Goal: Transaction & Acquisition: Purchase product/service

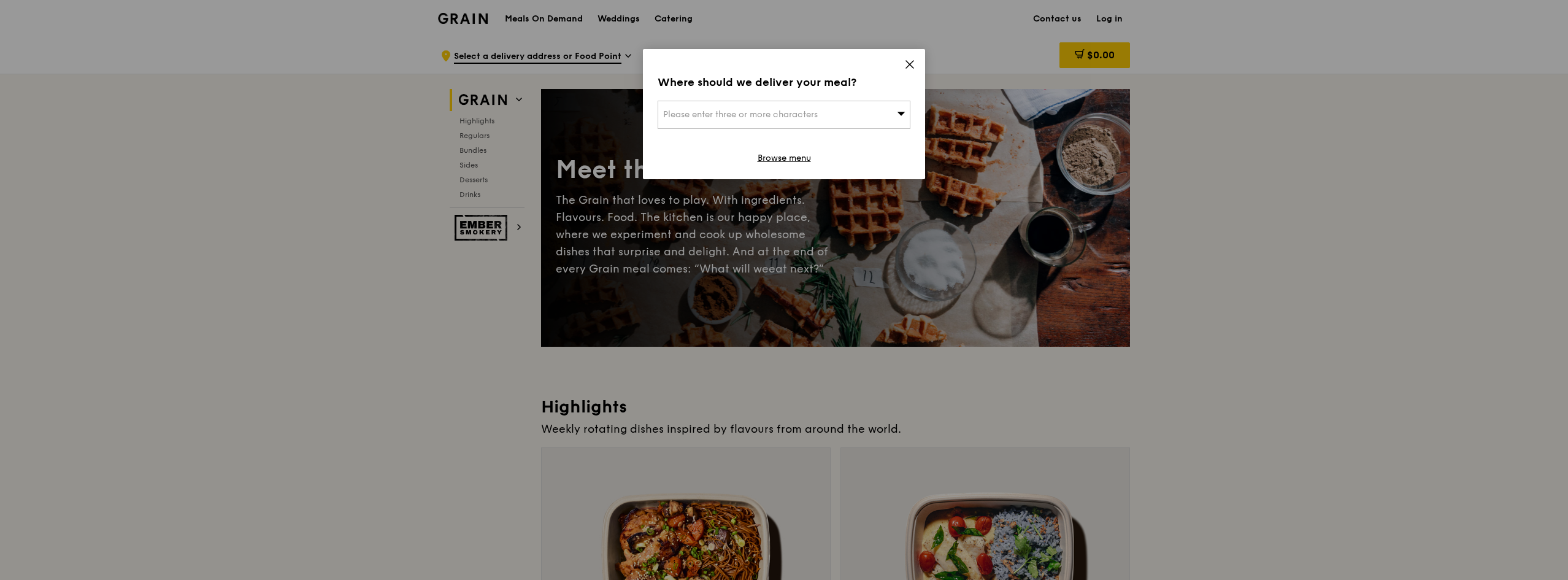
click at [908, 69] on icon at bounding box center [910, 65] width 11 height 11
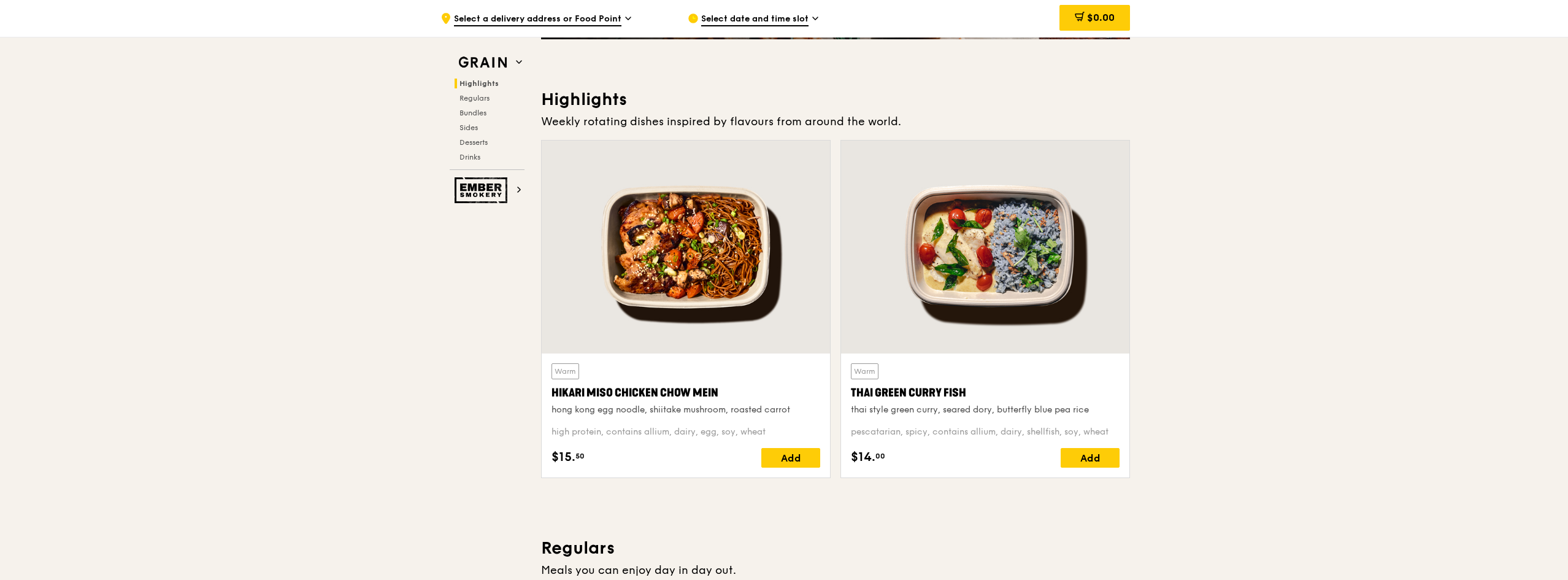
scroll to position [184, 0]
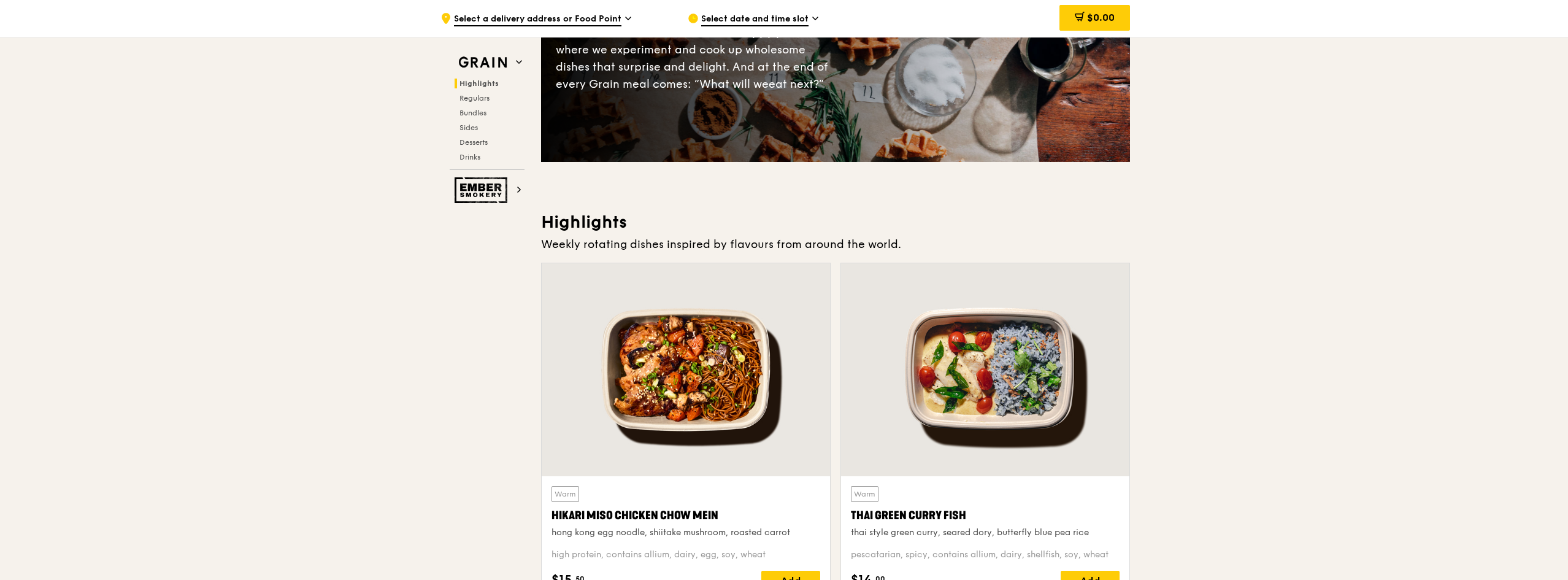
click at [600, 12] on div ".cls-1 { fill: none; stroke: #fff; stroke-linecap: round; stroke-linejoin: roun…" at bounding box center [554, 18] width 227 height 37
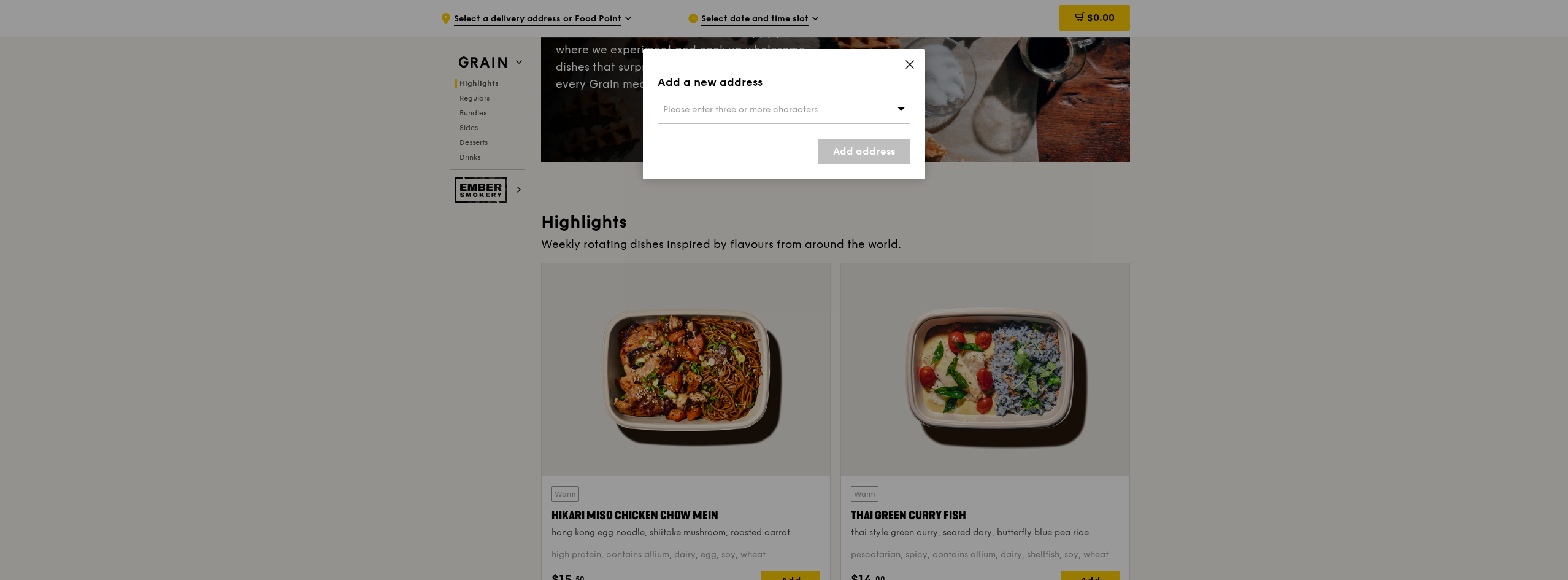
click at [914, 65] on icon at bounding box center [910, 65] width 11 height 11
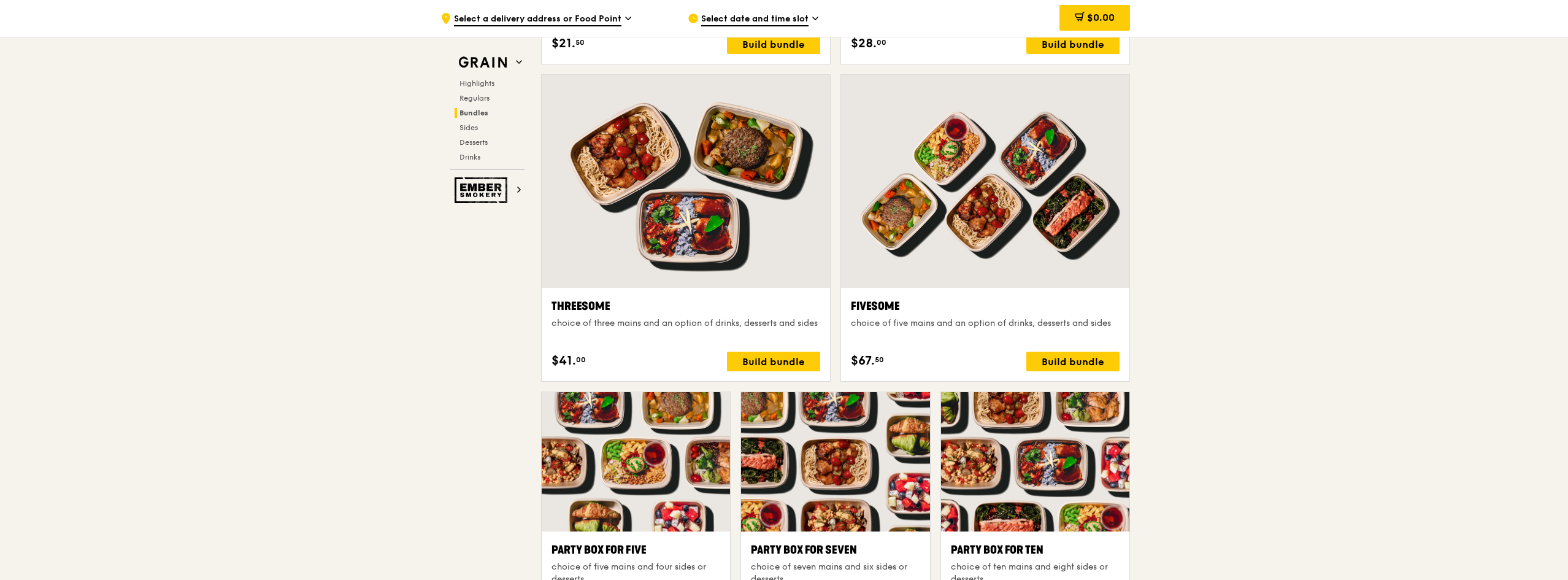
scroll to position [2209, 0]
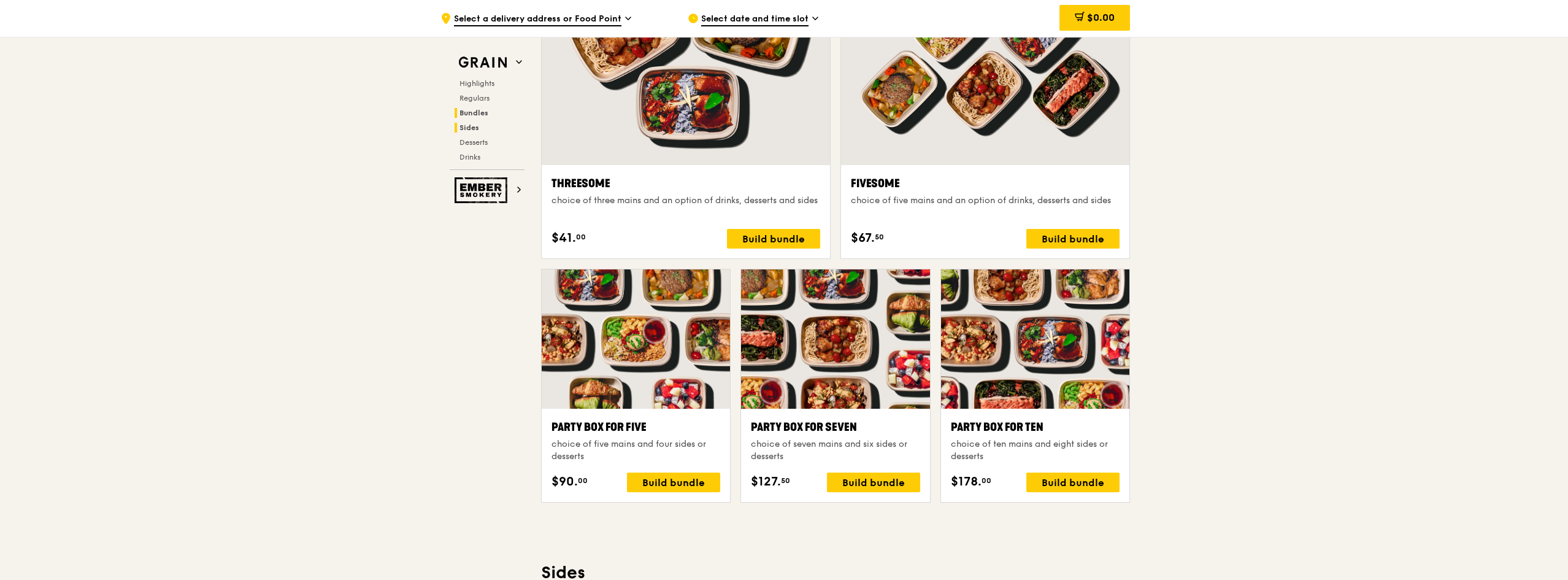
click at [473, 125] on span "Sides" at bounding box center [469, 128] width 20 height 8
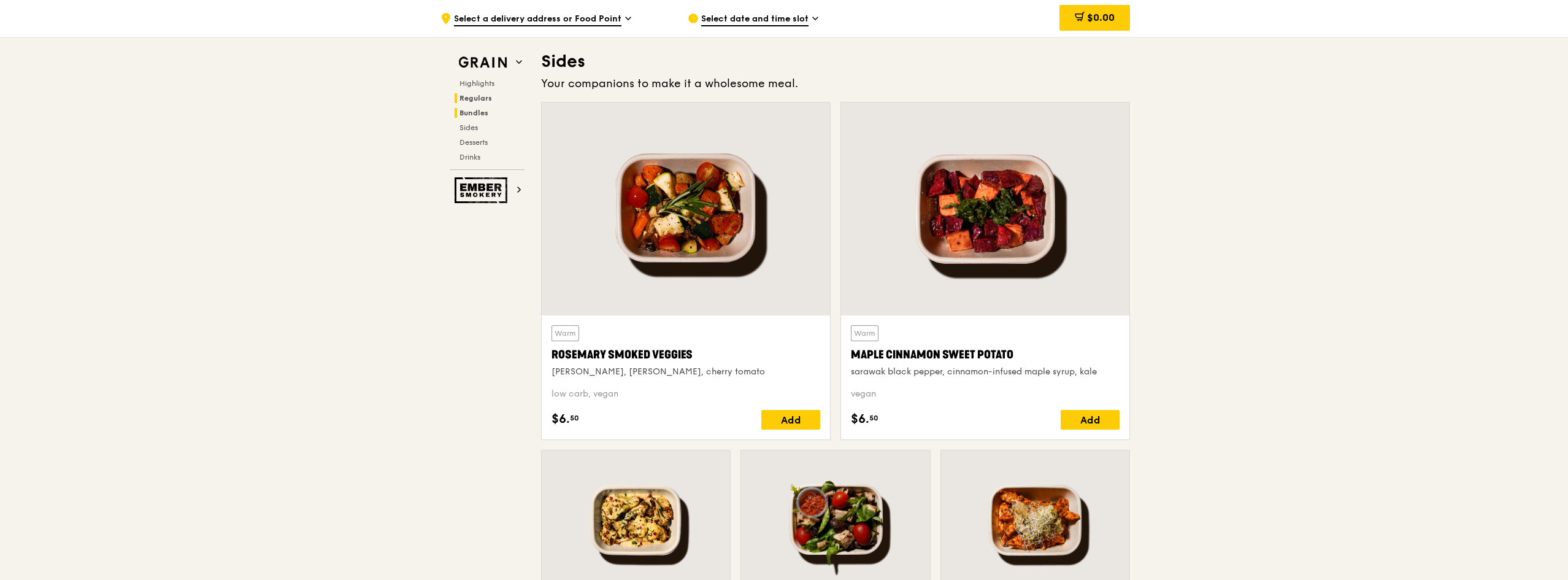
click at [468, 98] on span "Regulars" at bounding box center [475, 98] width 32 height 8
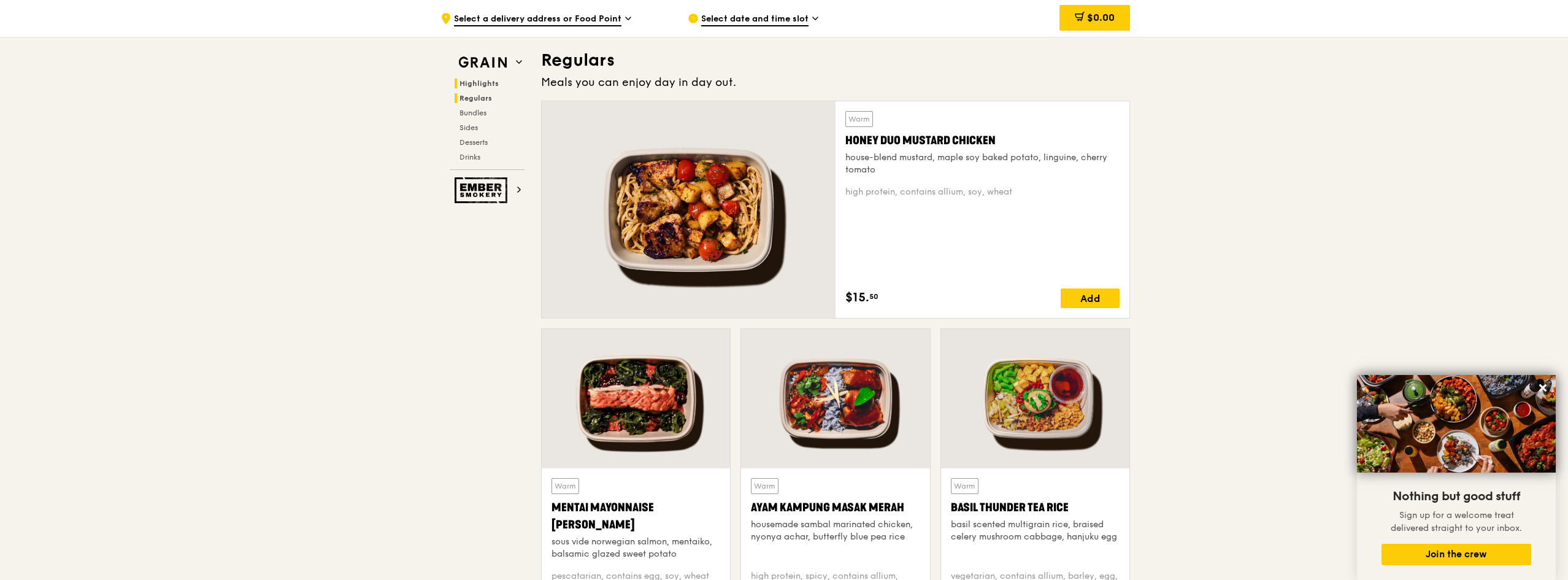
click at [478, 86] on span "Highlights" at bounding box center [478, 83] width 39 height 8
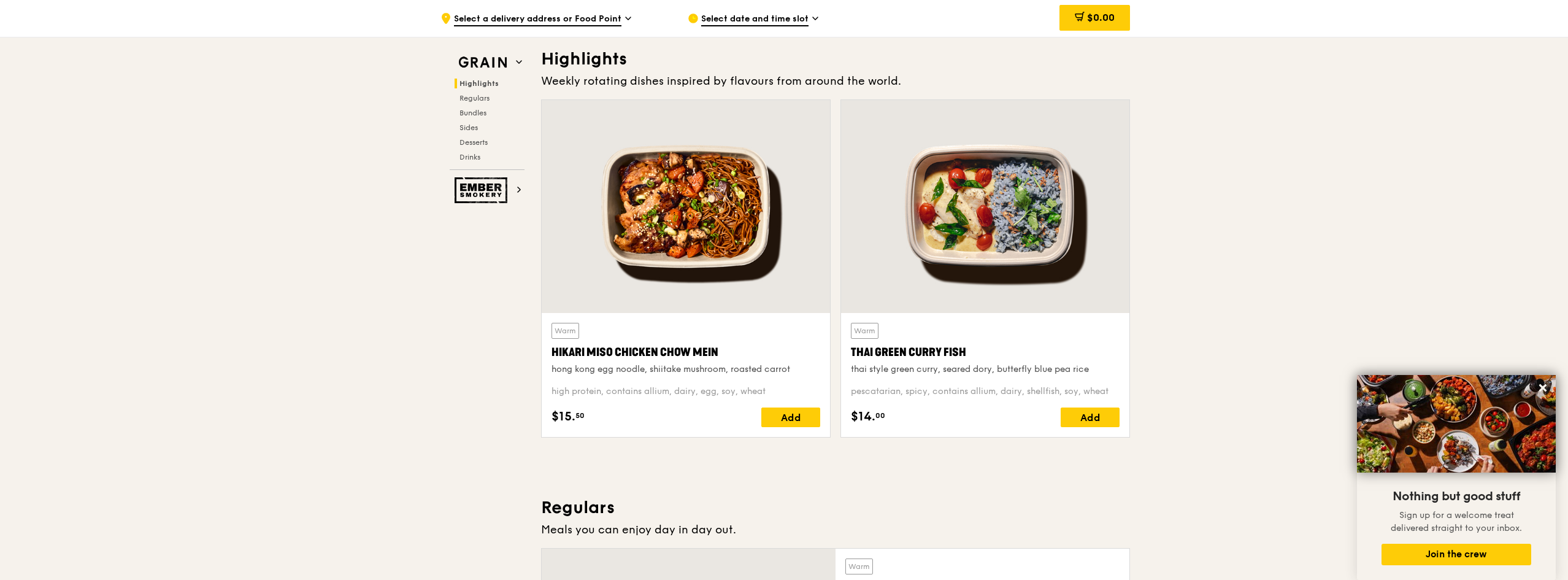
scroll to position [346, 0]
click at [532, 20] on span "Select a delivery address or Food Point" at bounding box center [538, 20] width 167 height 14
click at [783, 13] on span "Select date and time slot" at bounding box center [755, 20] width 108 height 14
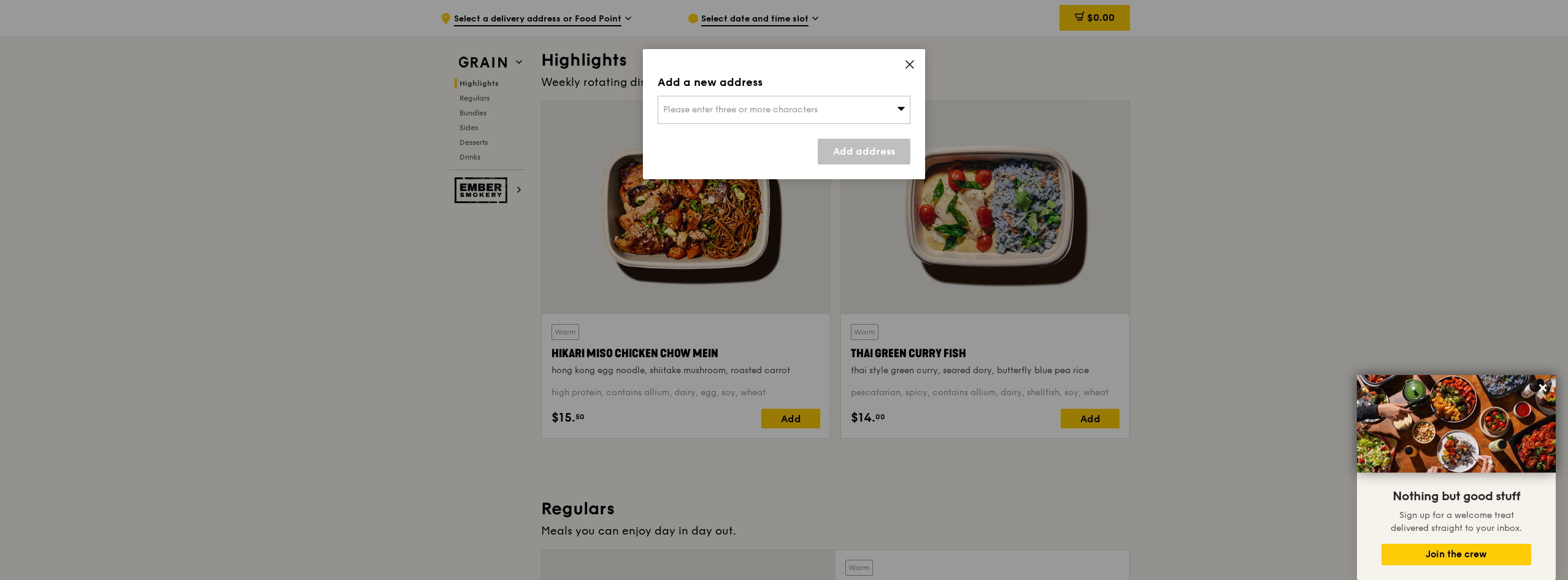
drag, startPoint x: 783, startPoint y: 13, endPoint x: 643, endPoint y: 17, distance: 140.1
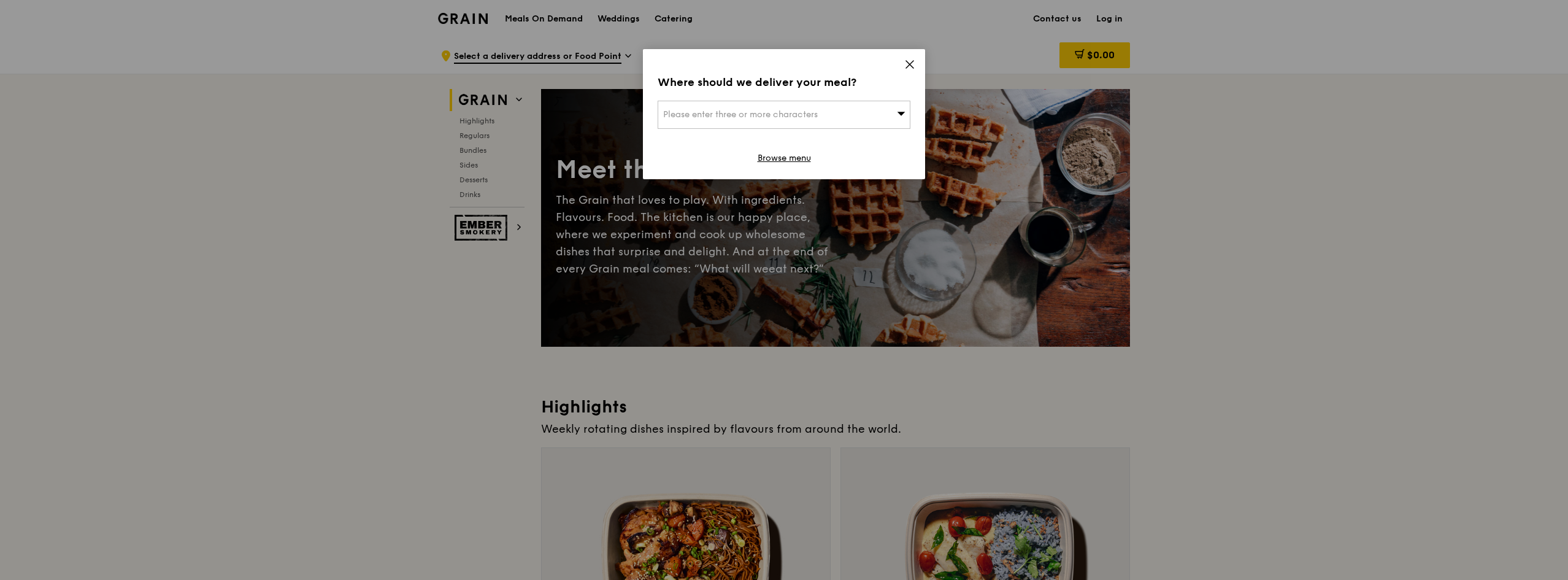
click at [915, 66] on icon at bounding box center [910, 65] width 11 height 11
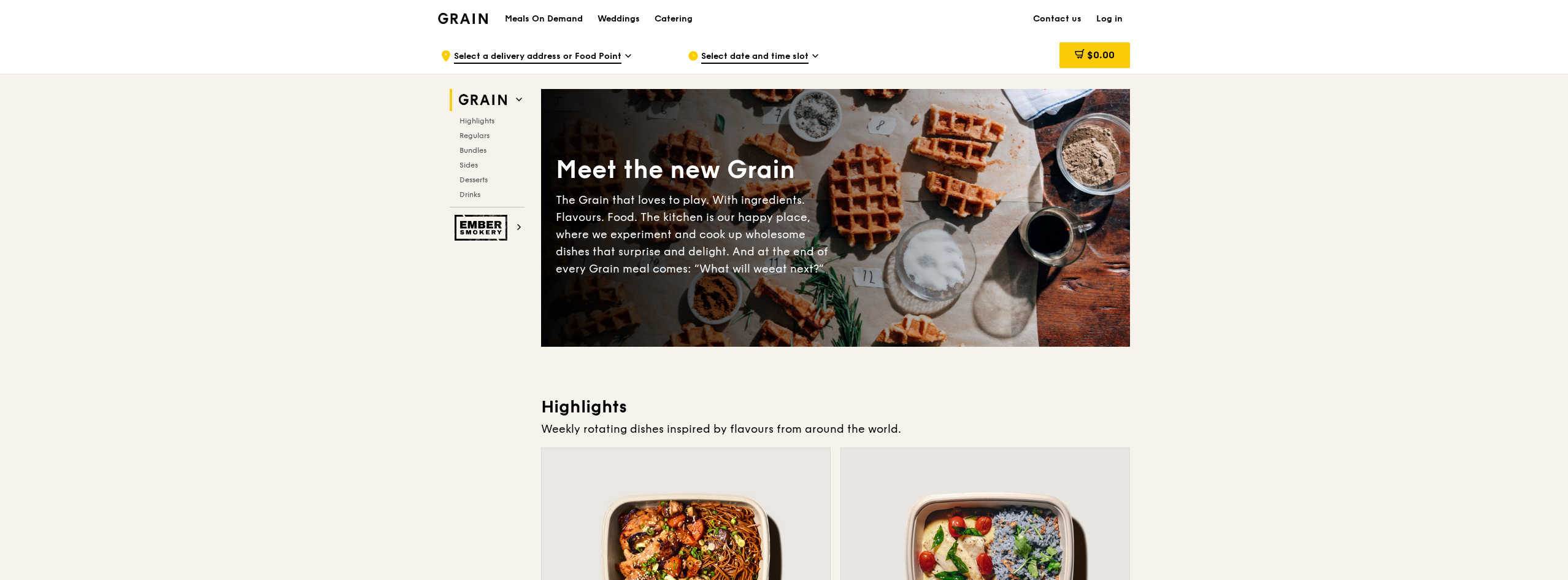
click at [556, 17] on h1 "Meals On Demand" at bounding box center [544, 19] width 78 height 12
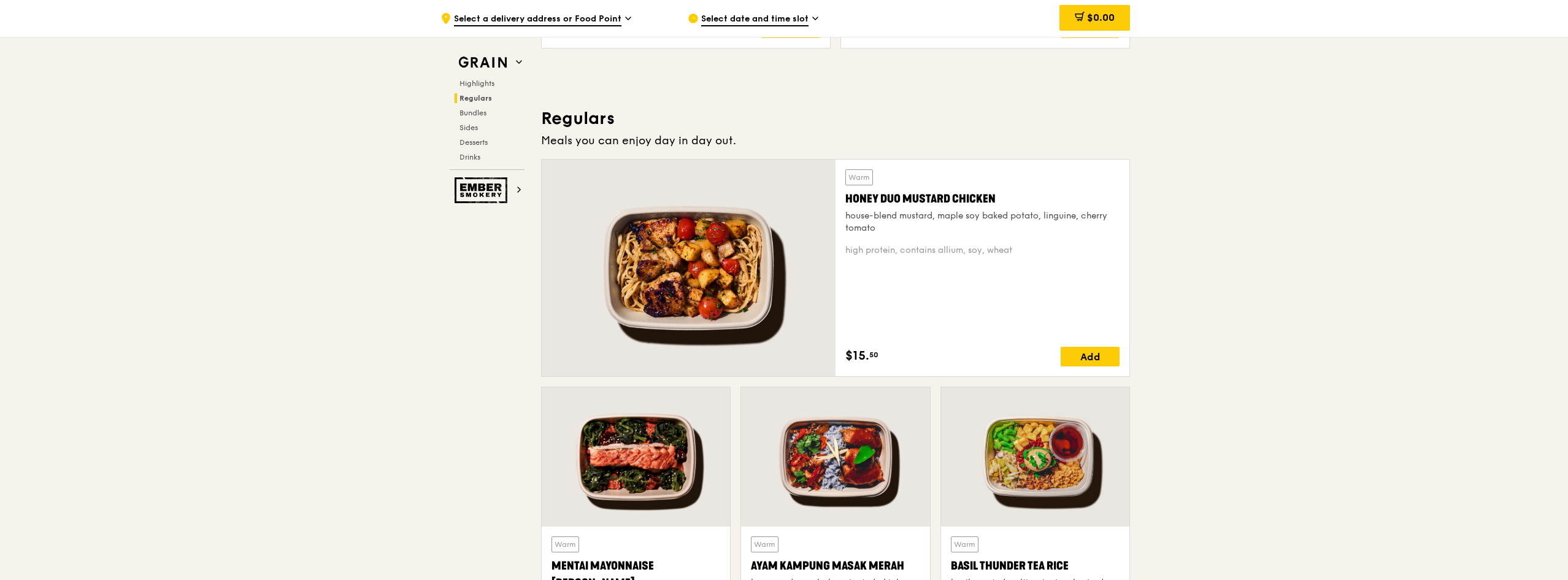
scroll to position [1105, 0]
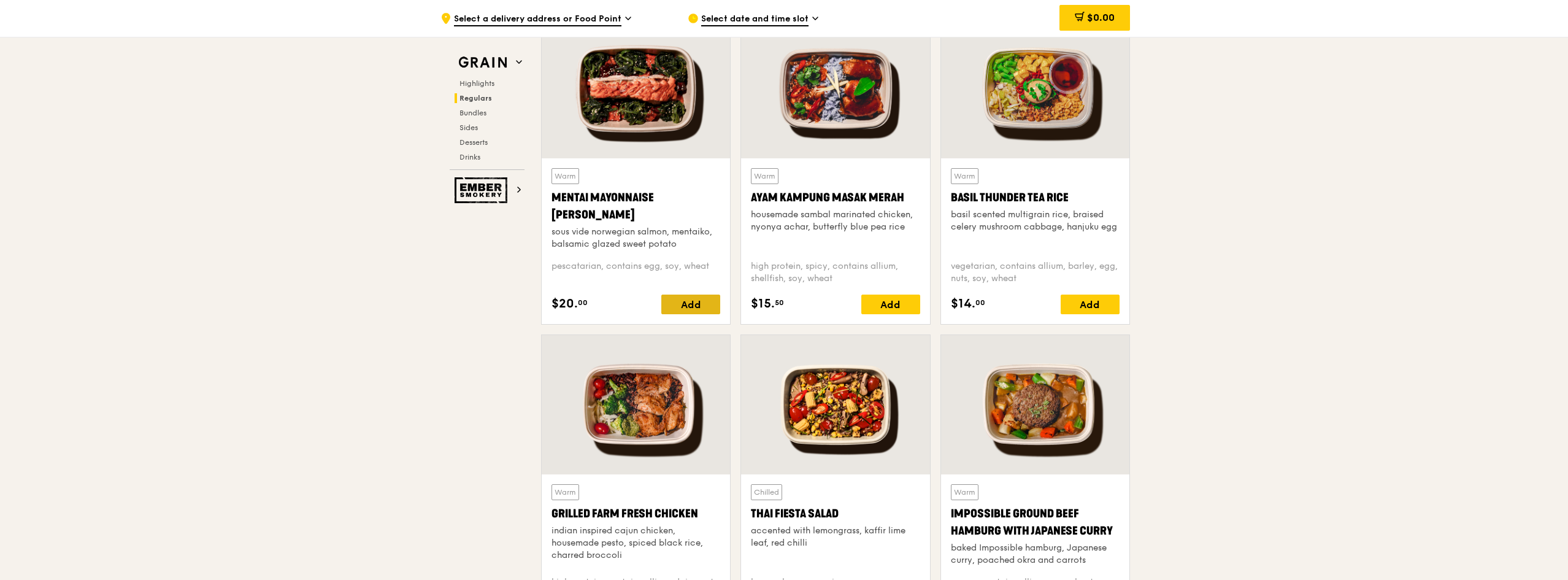
click at [696, 307] on div "Add" at bounding box center [690, 305] width 59 height 20
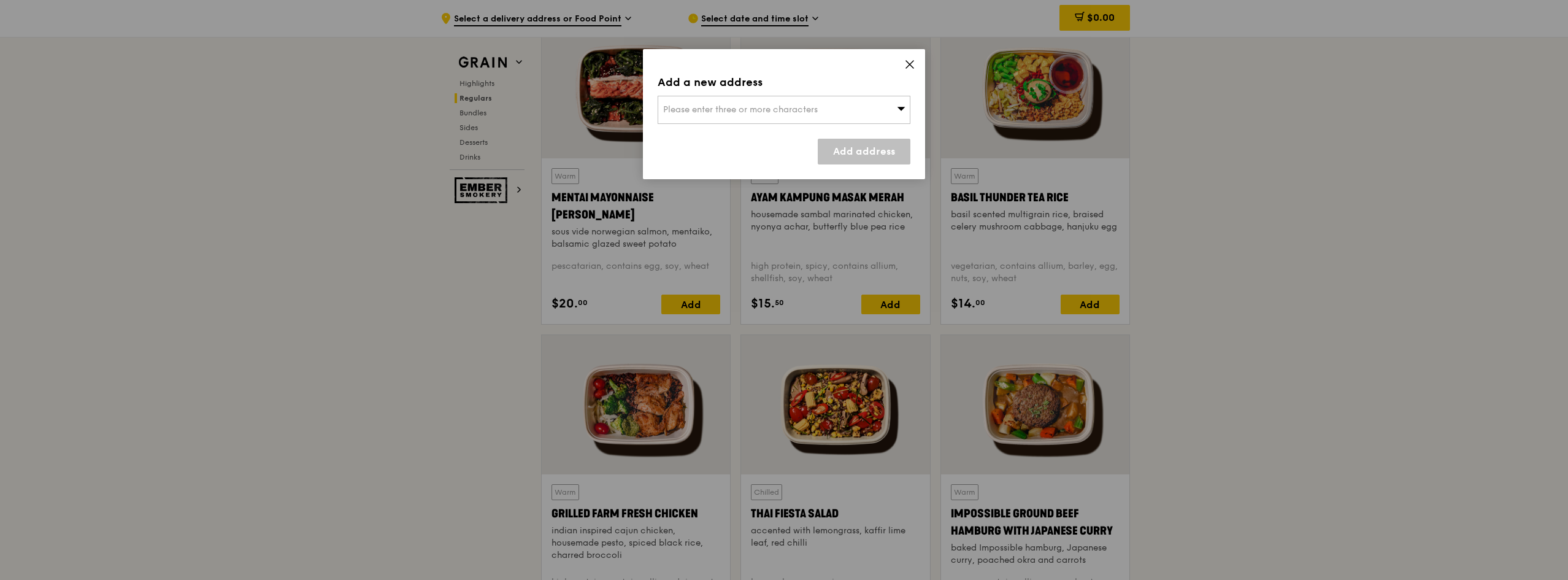
click at [882, 111] on div "Please enter three or more characters" at bounding box center [784, 110] width 253 height 28
click at [910, 70] on span at bounding box center [910, 67] width 11 height 14
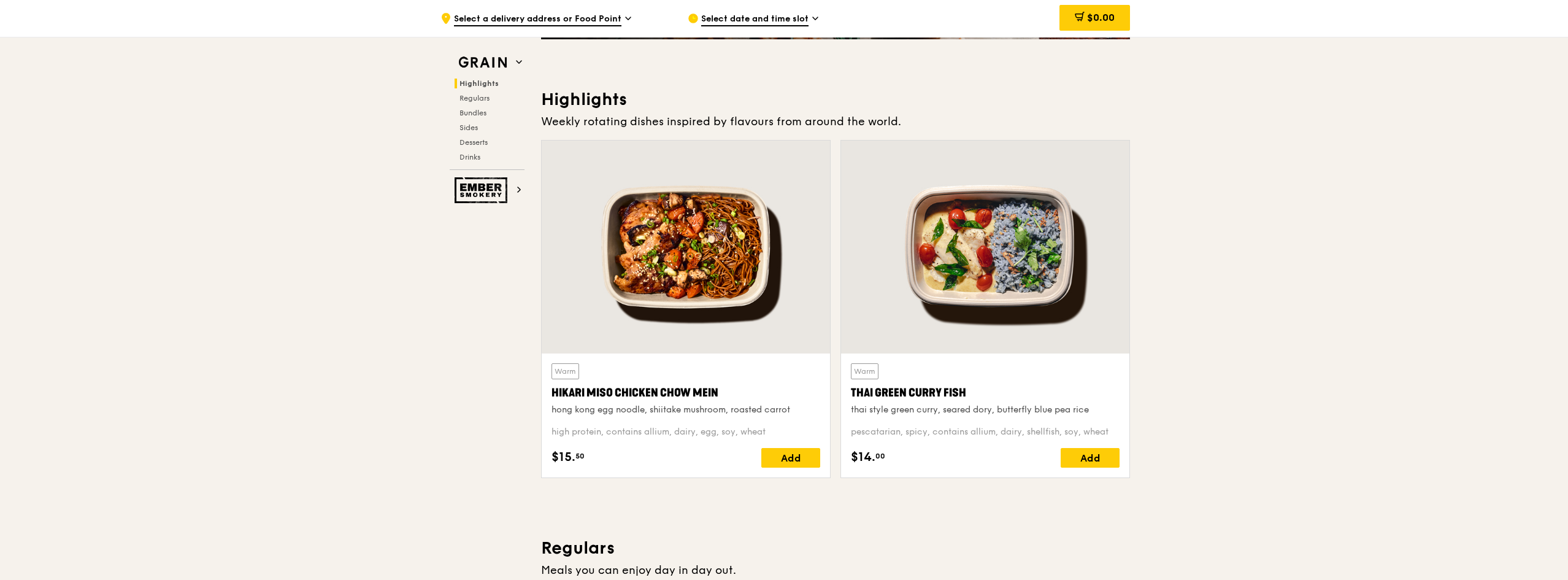
scroll to position [0, 0]
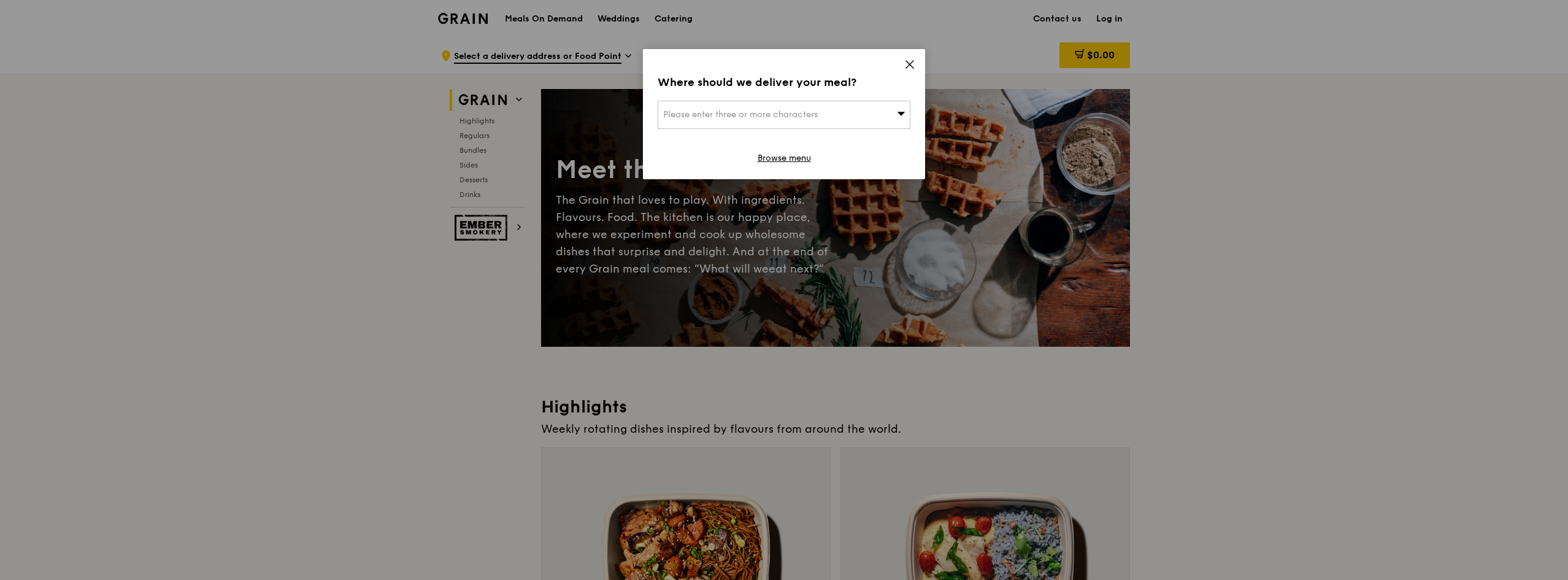
click at [910, 66] on icon at bounding box center [910, 65] width 11 height 11
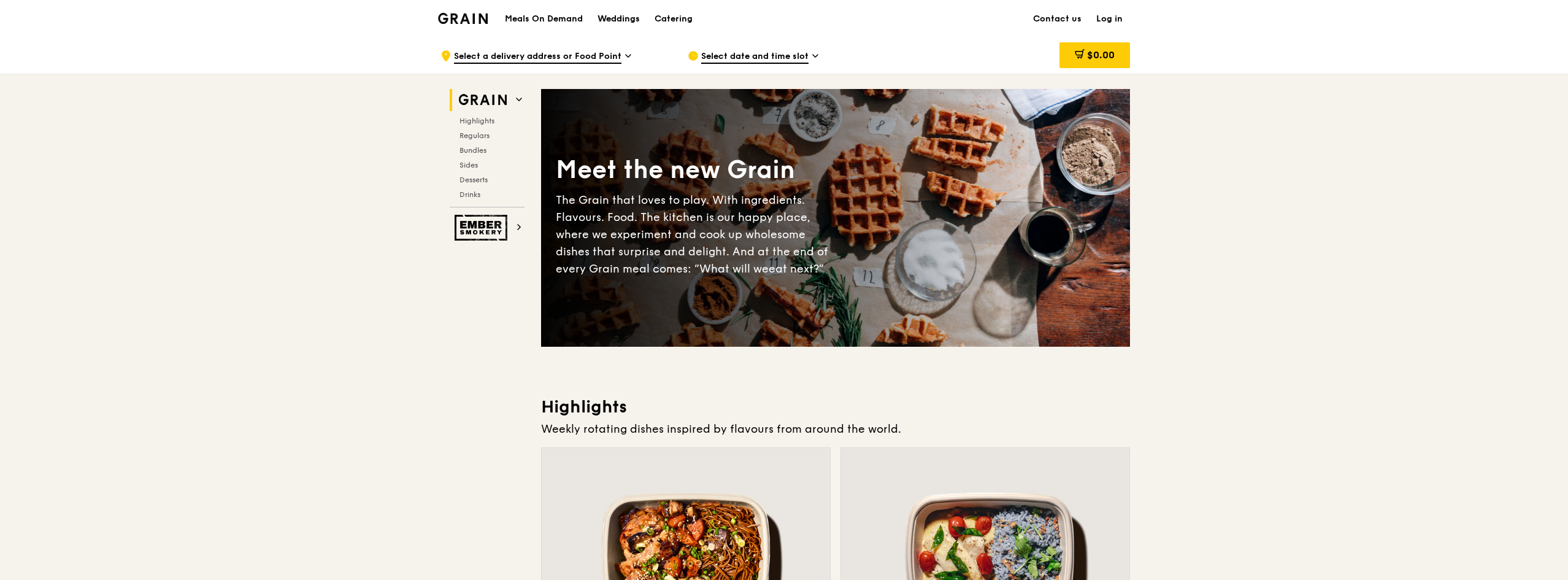
click at [622, 17] on div "Weddings" at bounding box center [618, 19] width 42 height 37
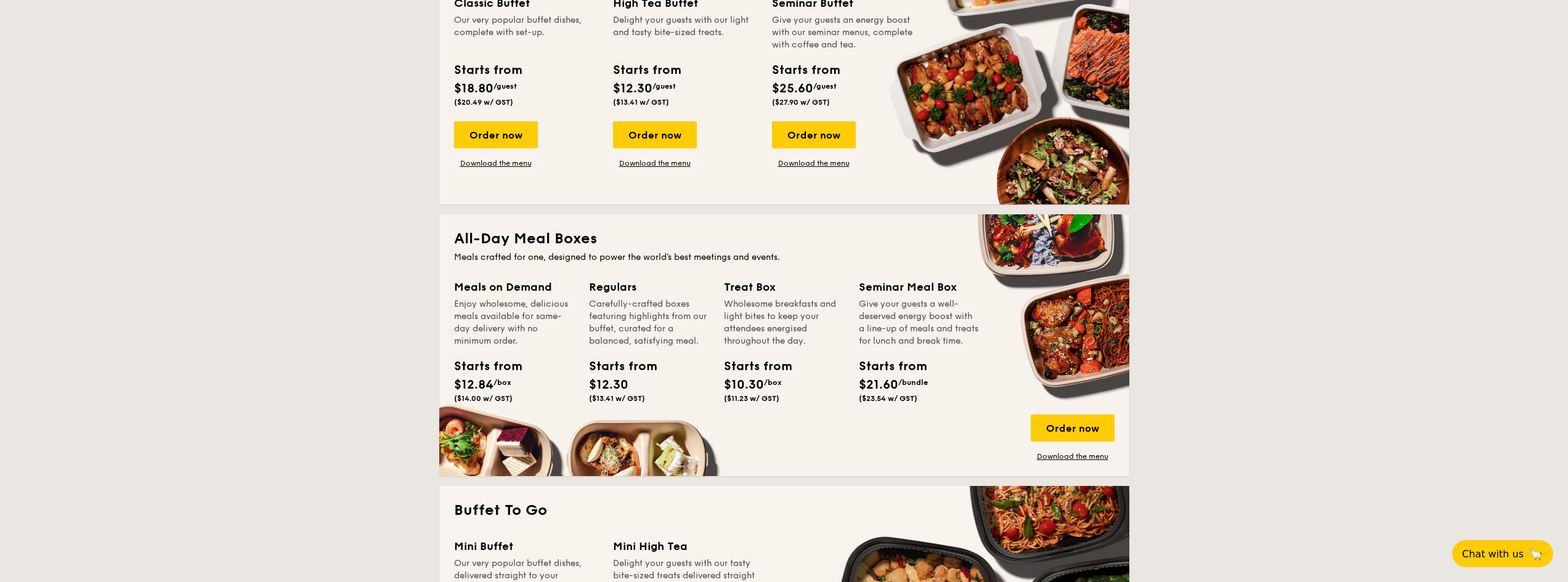
scroll to position [801, 0]
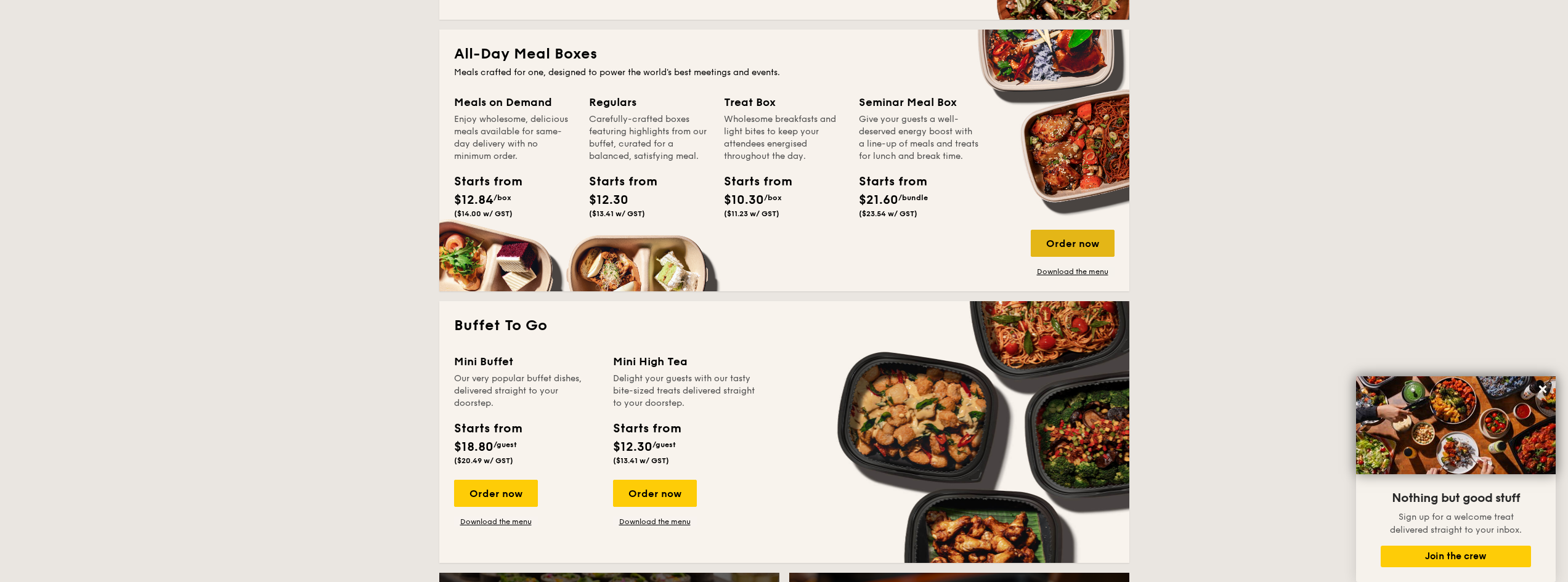
click at [1089, 239] on div "Order now" at bounding box center [1073, 243] width 84 height 27
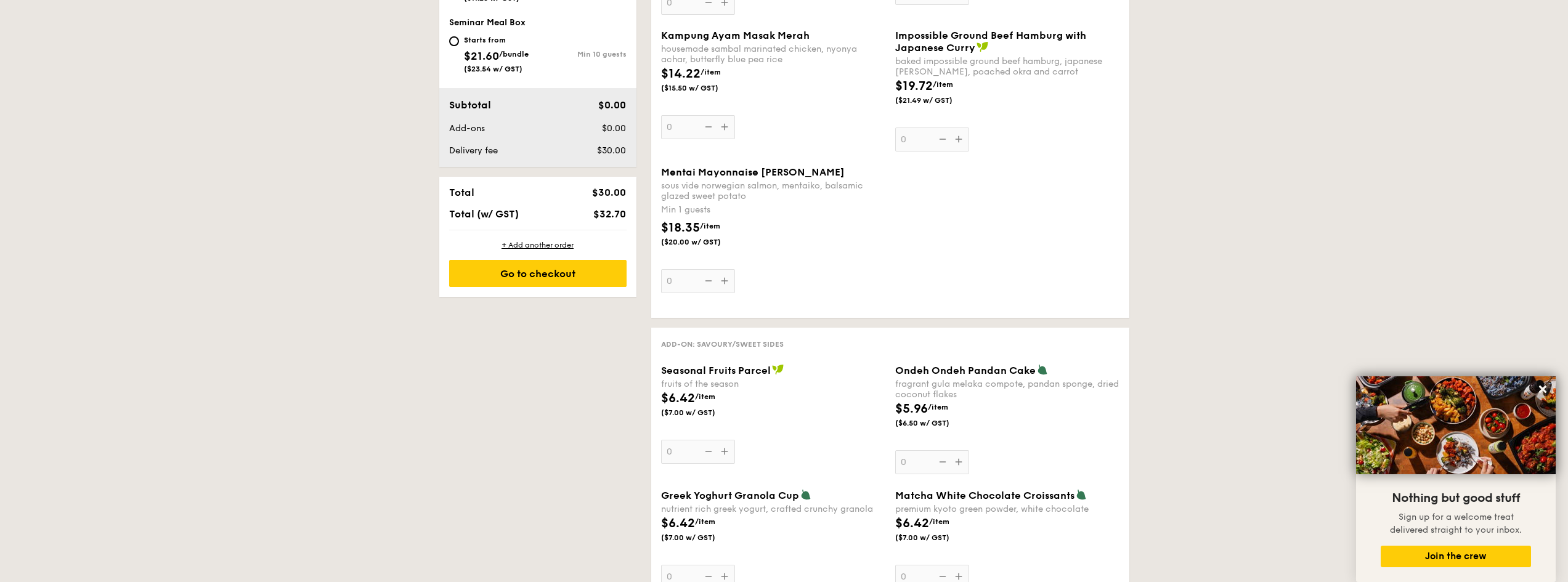
scroll to position [801, 0]
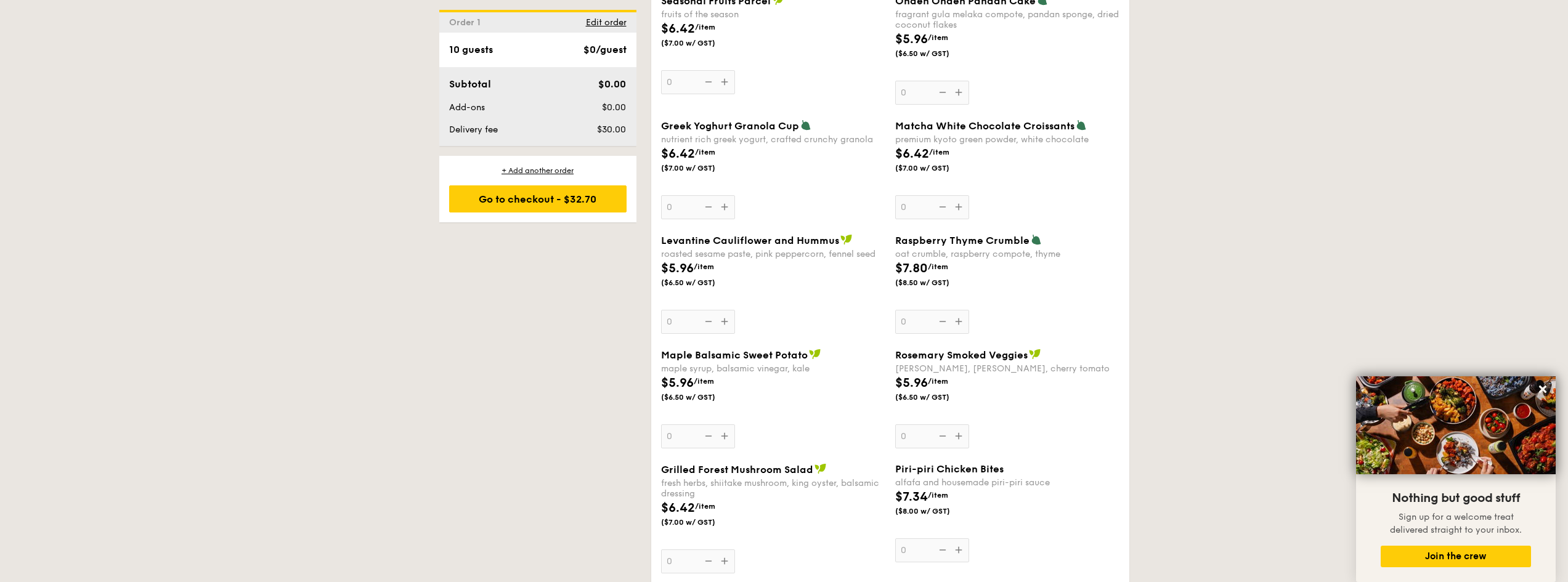
click at [1188, 257] on div "1 - Select menu 2 - Select items 3 - Check out Order 1 Pick up from 5 Burn Road…" at bounding box center [784, 439] width 1568 height 2435
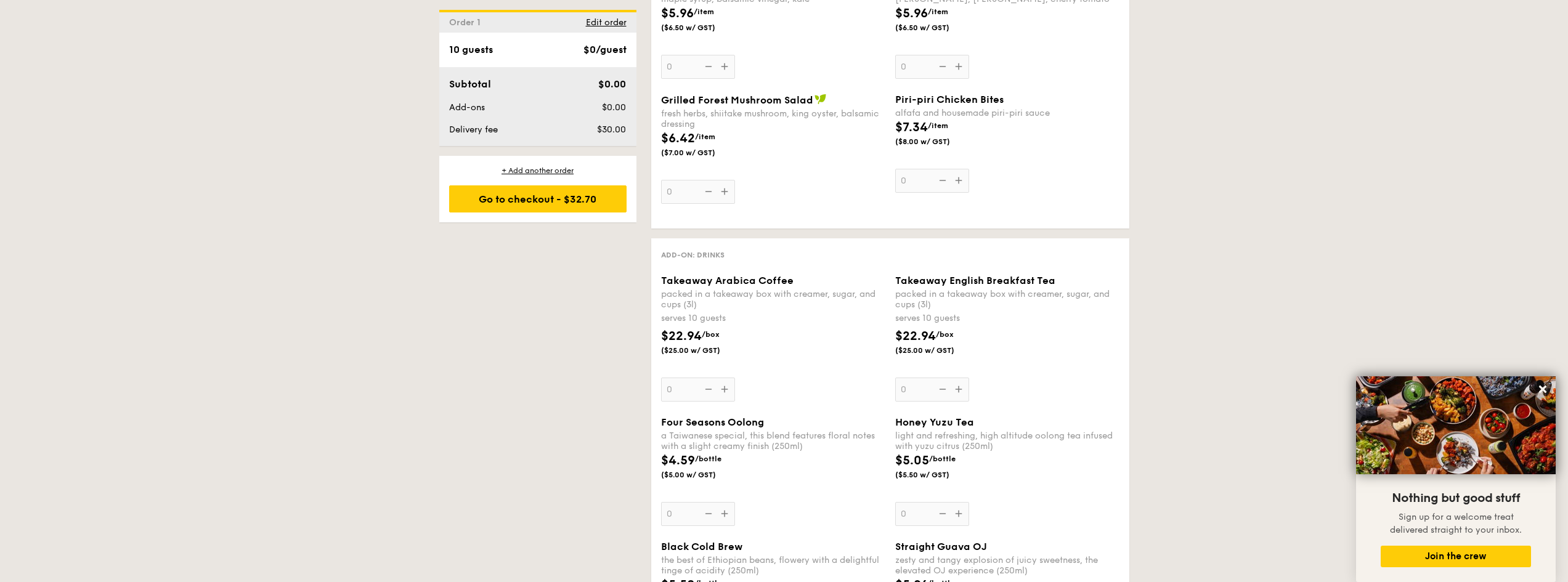
scroll to position [1724, 0]
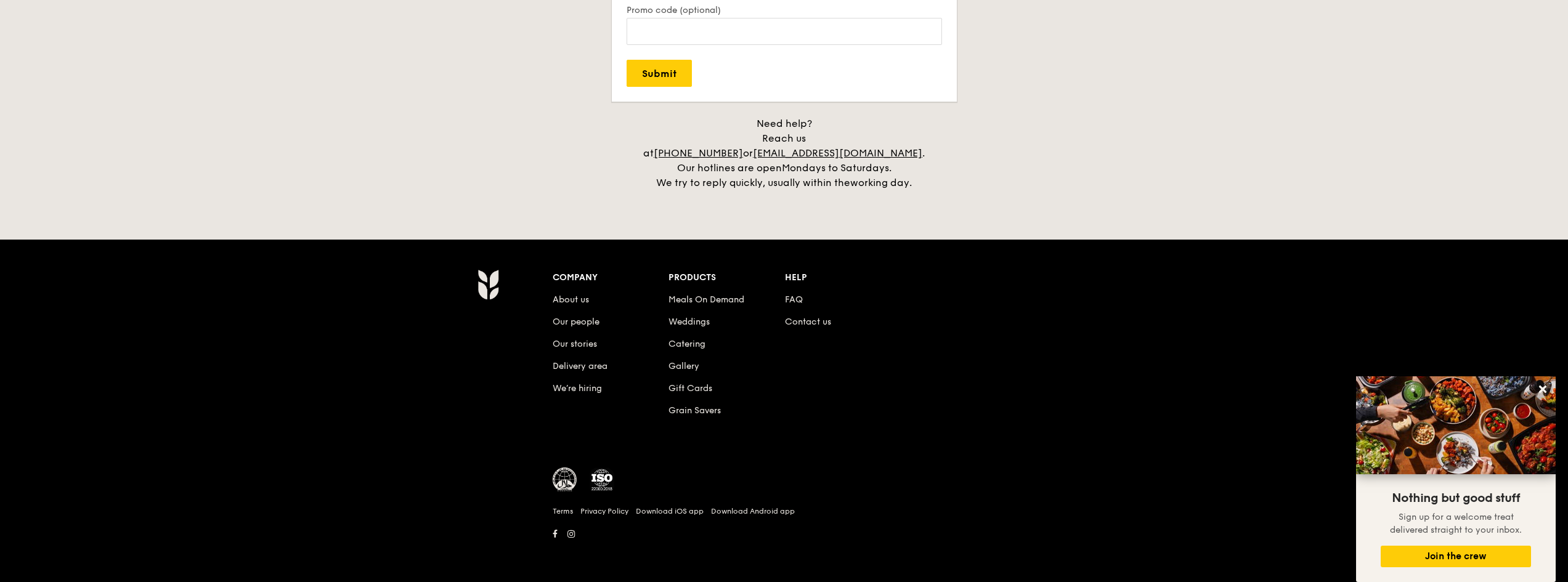
scroll to position [2147, 0]
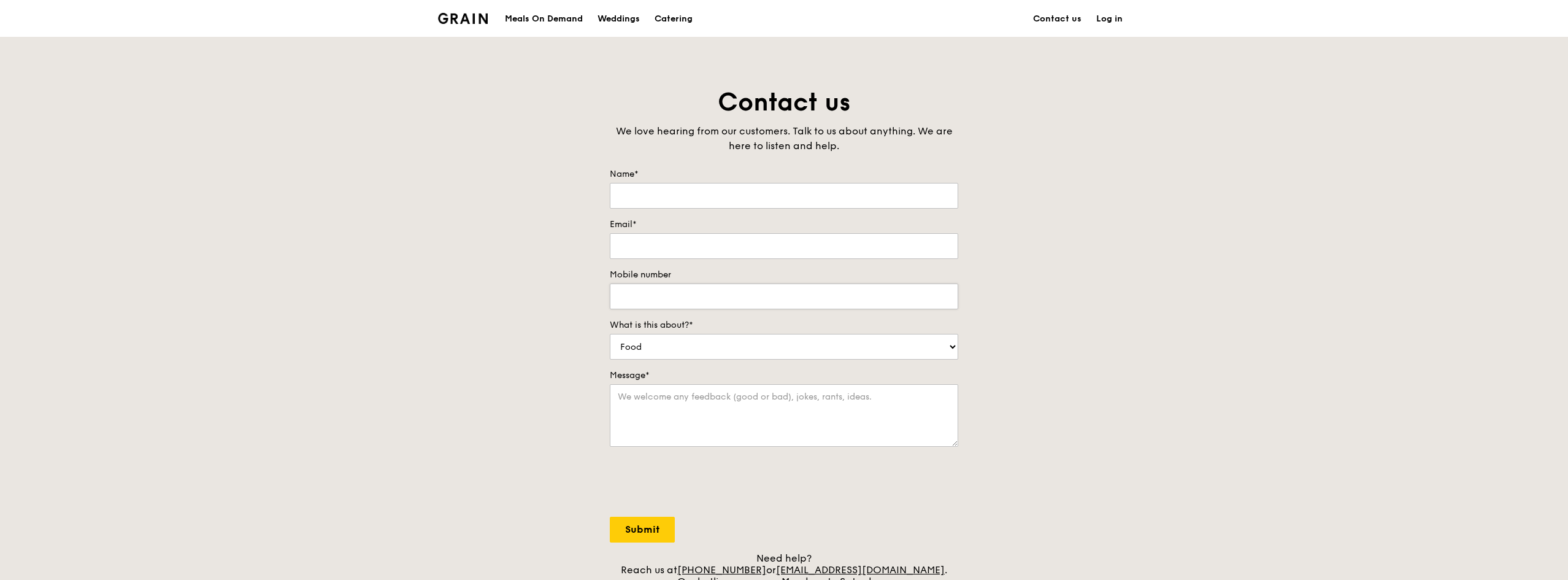
scroll to position [307, 0]
